Goal: Task Accomplishment & Management: Use online tool/utility

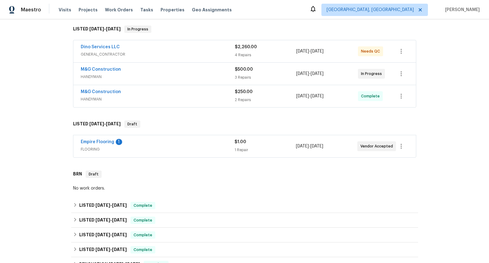
scroll to position [64, 0]
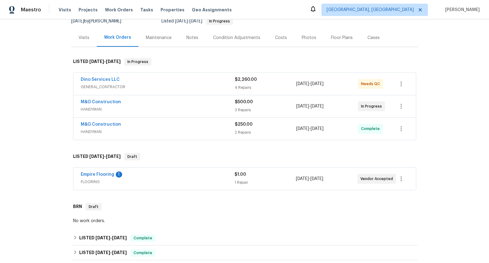
click at [89, 133] on span "HANDYMAN" at bounding box center [158, 132] width 154 height 6
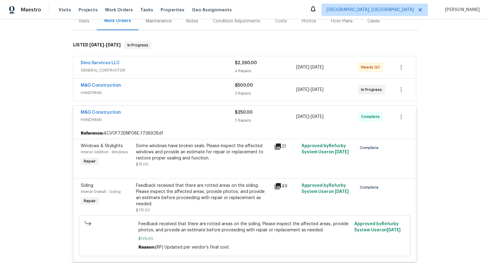
scroll to position [112, 0]
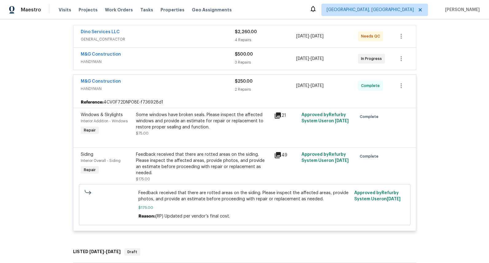
click at [95, 62] on span "HANDYMAN" at bounding box center [158, 62] width 154 height 6
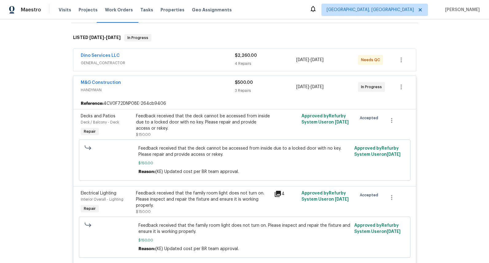
scroll to position [76, 0]
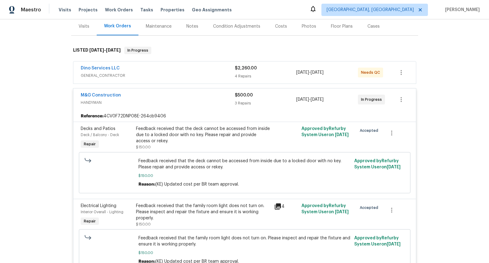
click at [102, 75] on span "GENERAL_CONTRACTOR" at bounding box center [158, 75] width 154 height 6
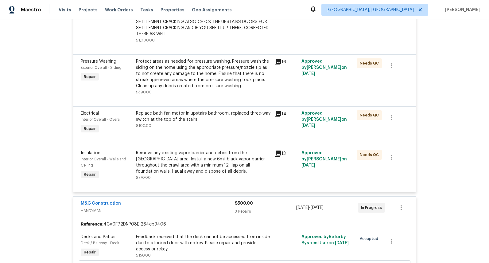
scroll to position [247, 0]
click at [275, 61] on icon at bounding box center [278, 61] width 6 height 6
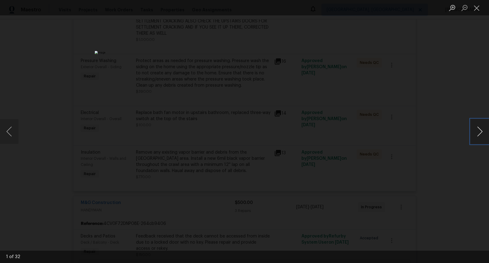
click at [482, 131] on button "Next image" at bounding box center [480, 131] width 18 height 25
click at [477, 134] on button "Next image" at bounding box center [480, 131] width 18 height 25
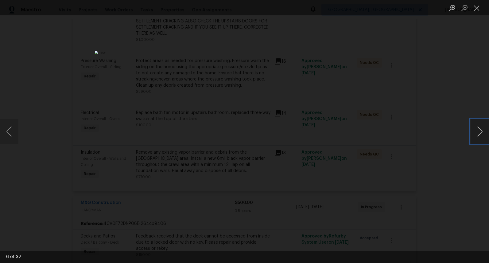
click at [477, 134] on button "Next image" at bounding box center [480, 131] width 18 height 25
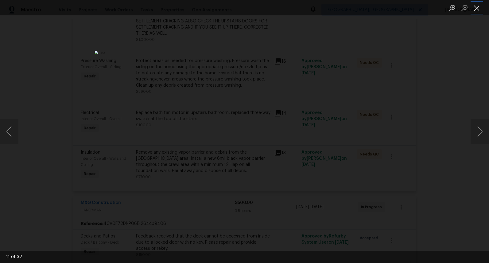
click at [477, 10] on button "Close lightbox" at bounding box center [477, 7] width 12 height 11
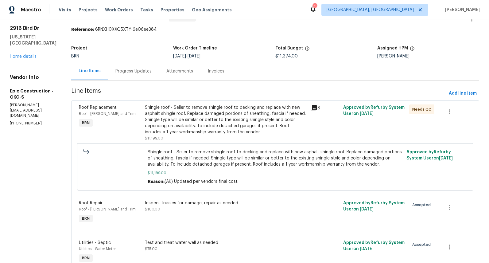
scroll to position [53, 0]
